Goal: Task Accomplishment & Management: Use online tool/utility

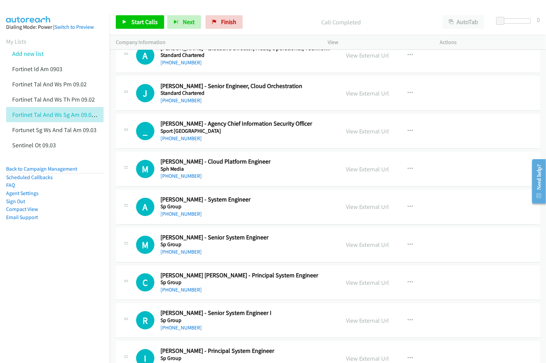
scroll to position [4877, 0]
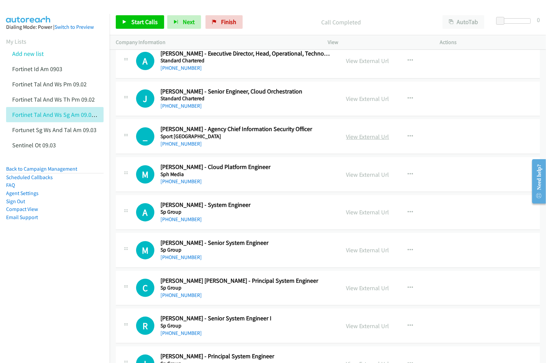
click at [368, 141] on link "View External Url" at bounding box center [367, 137] width 43 height 8
click at [32, 51] on link "Add new list" at bounding box center [27, 54] width 31 height 8
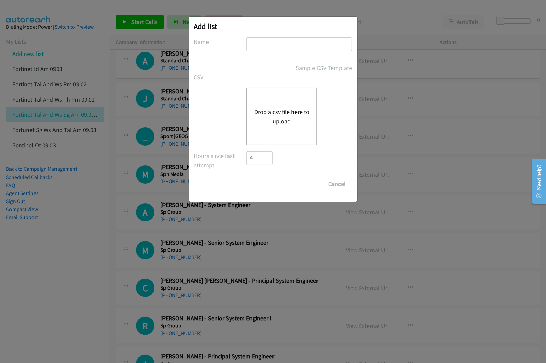
click at [266, 109] on button "Drop a csv file here to upload" at bounding box center [282, 116] width 56 height 18
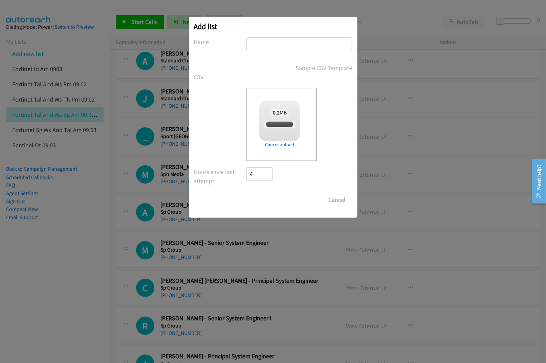
checkbox input "true"
drag, startPoint x: 273, startPoint y: 39, endPoint x: 273, endPoint y: 46, distance: 6.8
click at [273, 39] on input "text" at bounding box center [300, 44] width 106 height 14
type input "DELL MY FORUM AM 09.04"
click at [270, 201] on input "Save List" at bounding box center [265, 200] width 36 height 14
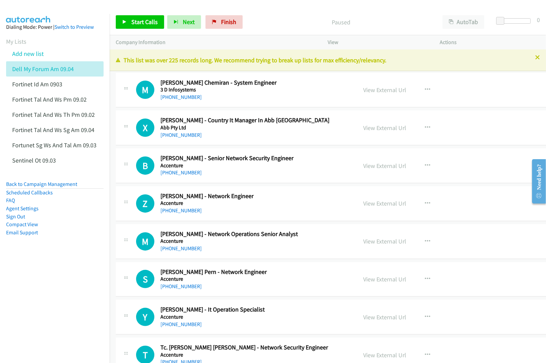
click at [66, 304] on nav "Dialing Mode: Power | Switch to Preview My Lists Add new list Dell My Forum Am …" at bounding box center [55, 195] width 110 height 363
click at [373, 91] on link "View External Url" at bounding box center [385, 90] width 43 height 8
click at [373, 128] on link "View External Url" at bounding box center [385, 128] width 43 height 8
click at [364, 167] on link "View External Url" at bounding box center [385, 166] width 43 height 8
click at [364, 205] on link "View External Url" at bounding box center [385, 203] width 43 height 8
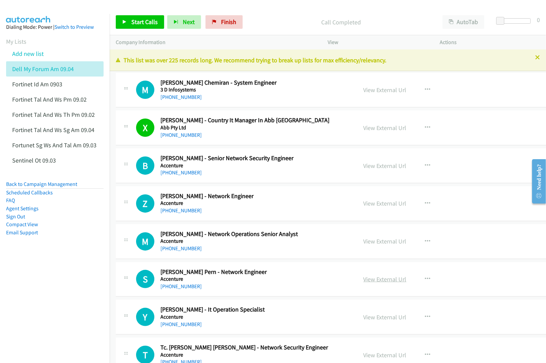
click at [372, 278] on link "View External Url" at bounding box center [385, 279] width 43 height 8
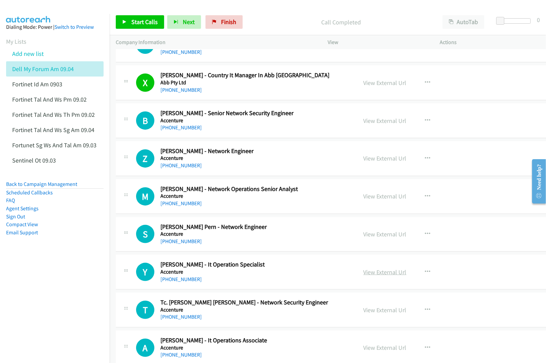
click at [364, 270] on link "View External Url" at bounding box center [385, 272] width 43 height 8
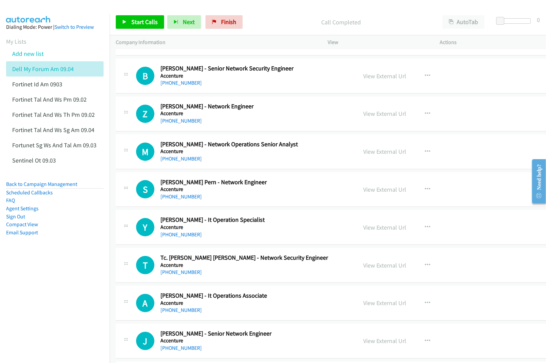
scroll to position [90, 0]
click at [364, 264] on link "View External Url" at bounding box center [385, 265] width 43 height 8
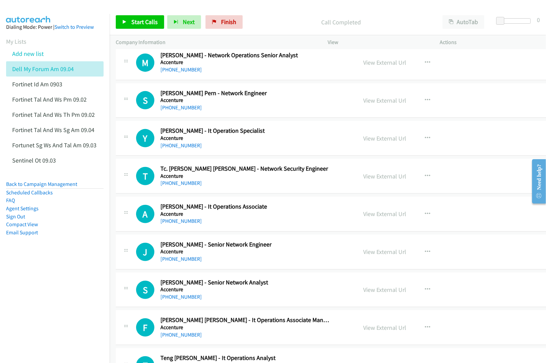
scroll to position [181, 0]
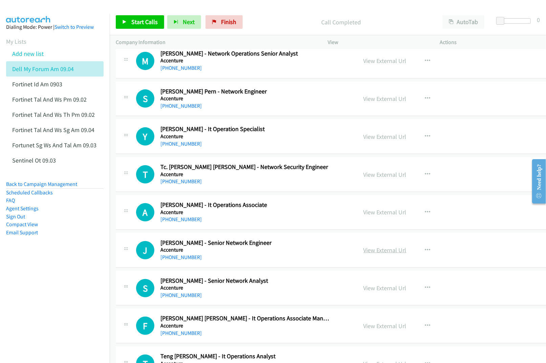
click at [367, 251] on link "View External Url" at bounding box center [385, 250] width 43 height 8
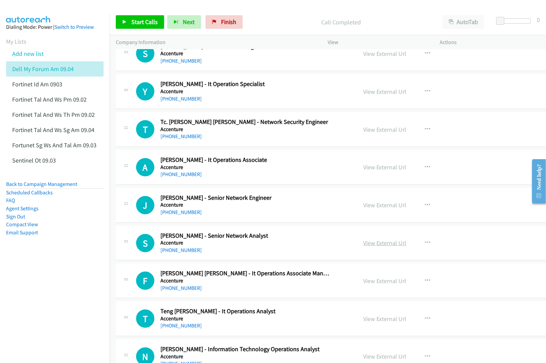
click at [373, 244] on link "View External Url" at bounding box center [385, 243] width 43 height 8
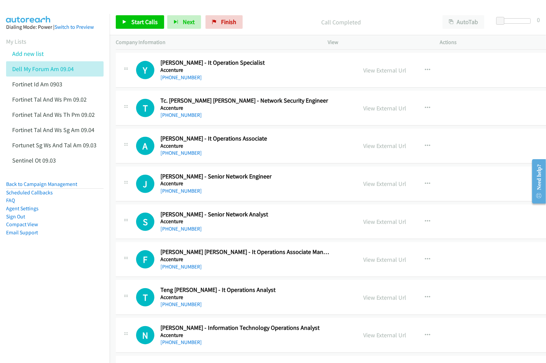
scroll to position [316, 0]
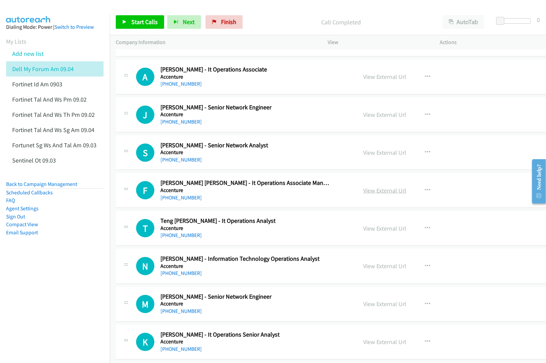
click at [364, 192] on link "View External Url" at bounding box center [385, 191] width 43 height 8
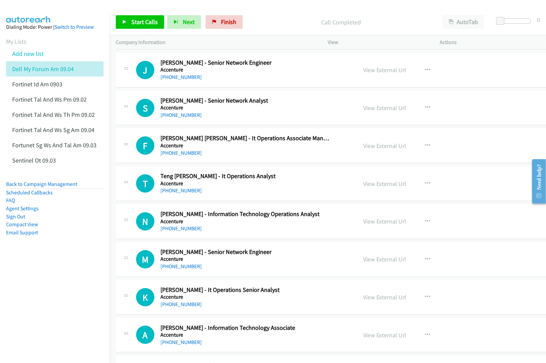
scroll to position [361, 0]
click at [374, 221] on link "View External Url" at bounding box center [385, 221] width 43 height 8
click at [373, 258] on link "View External Url" at bounding box center [385, 259] width 43 height 8
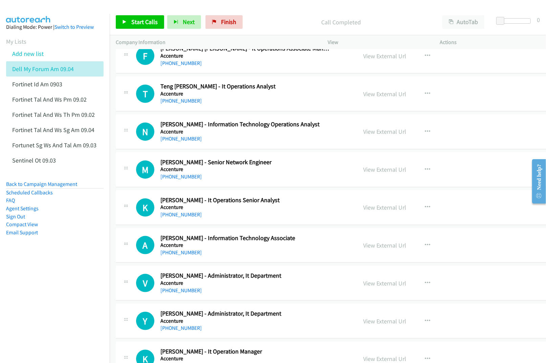
scroll to position [451, 0]
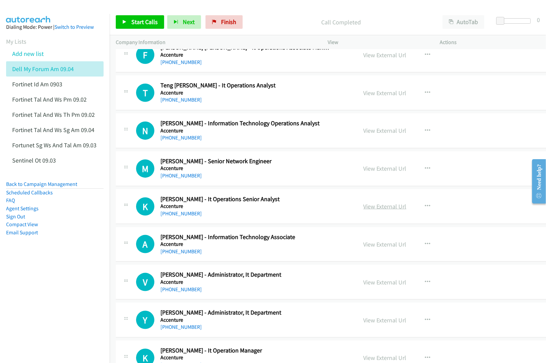
click at [364, 209] on link "View External Url" at bounding box center [385, 207] width 43 height 8
click at [364, 244] on link "View External Url" at bounding box center [385, 244] width 43 height 8
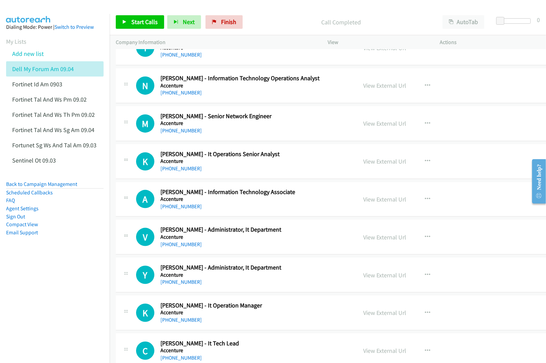
scroll to position [542, 0]
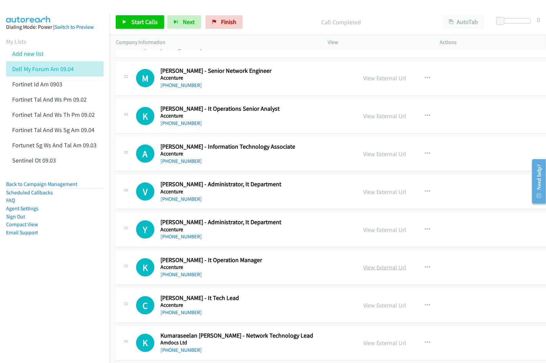
click at [371, 271] on link "View External Url" at bounding box center [385, 268] width 43 height 8
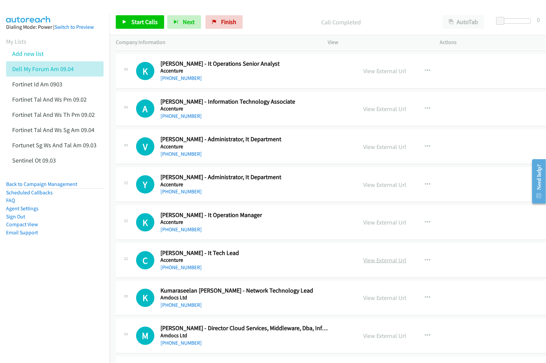
click at [364, 259] on link "View External Url" at bounding box center [385, 260] width 43 height 8
click at [373, 299] on link "View External Url" at bounding box center [385, 298] width 43 height 8
